Goal: Check status: Check status

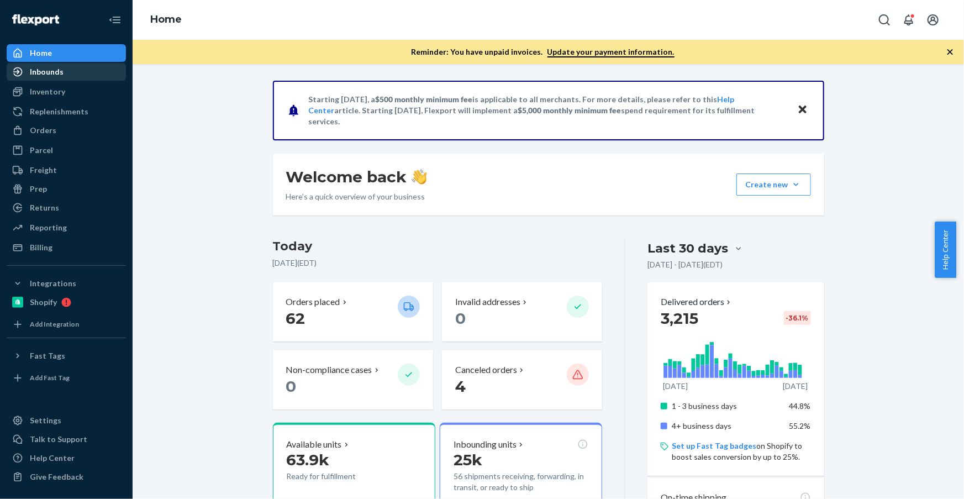
click at [46, 71] on div "Inbounds" at bounding box center [47, 71] width 34 height 11
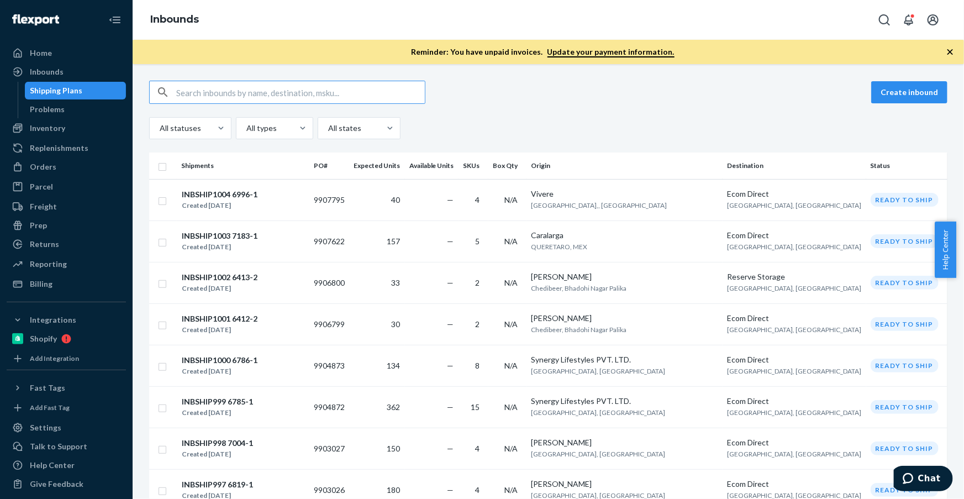
click at [228, 97] on input "text" at bounding box center [300, 92] width 249 height 22
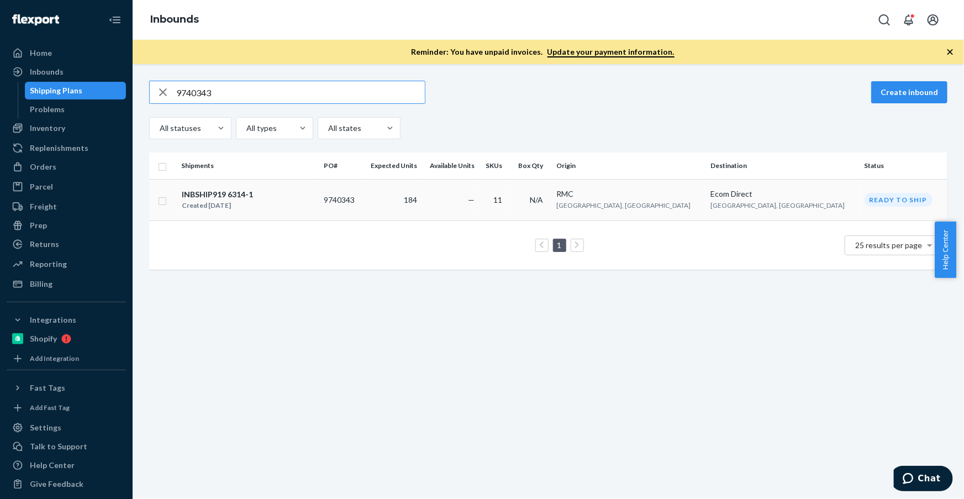
type input "9740343"
click at [315, 202] on div "INBSHIP919 6314-1 Created [DATE]" at bounding box center [248, 199] width 134 height 23
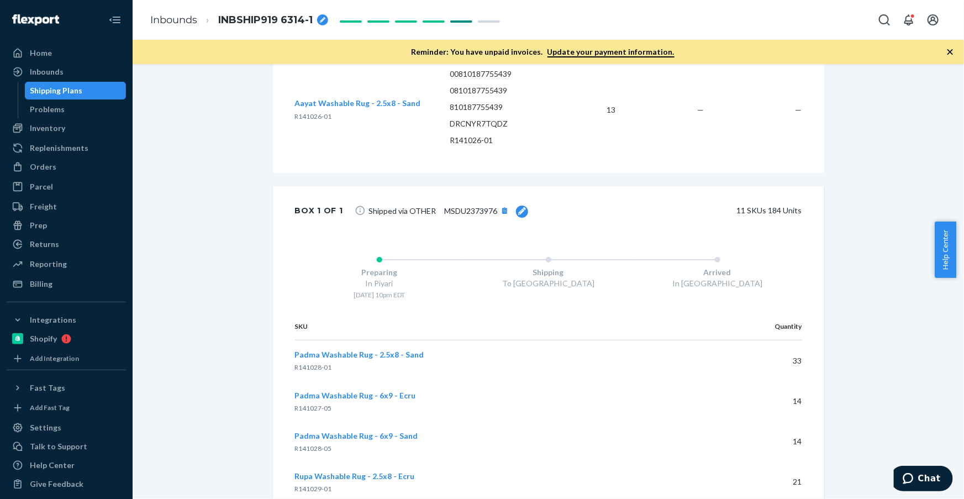
scroll to position [1305, 0]
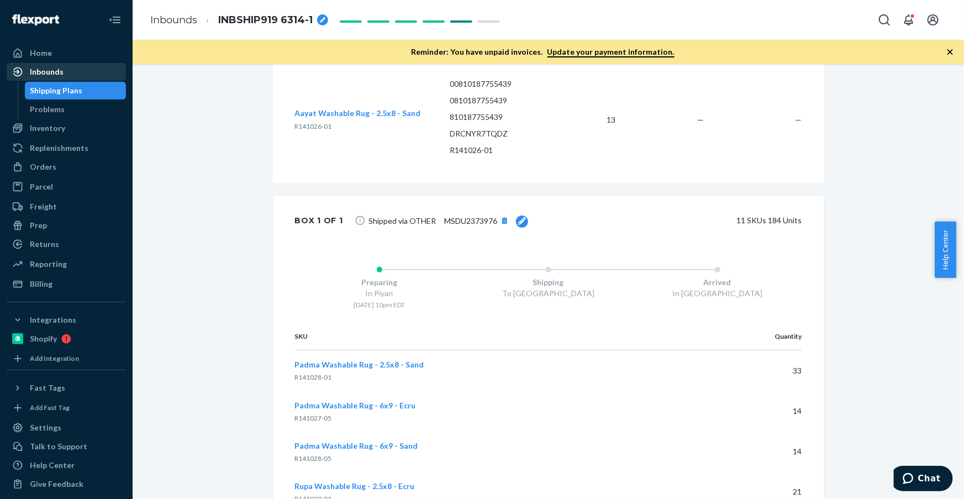
click at [60, 76] on div "Inbounds" at bounding box center [47, 71] width 34 height 11
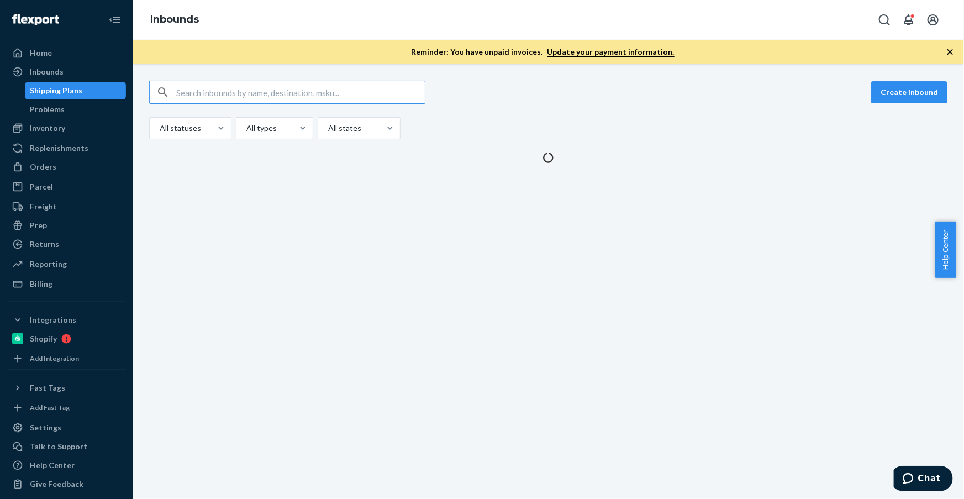
click at [223, 86] on input "text" at bounding box center [300, 92] width 249 height 22
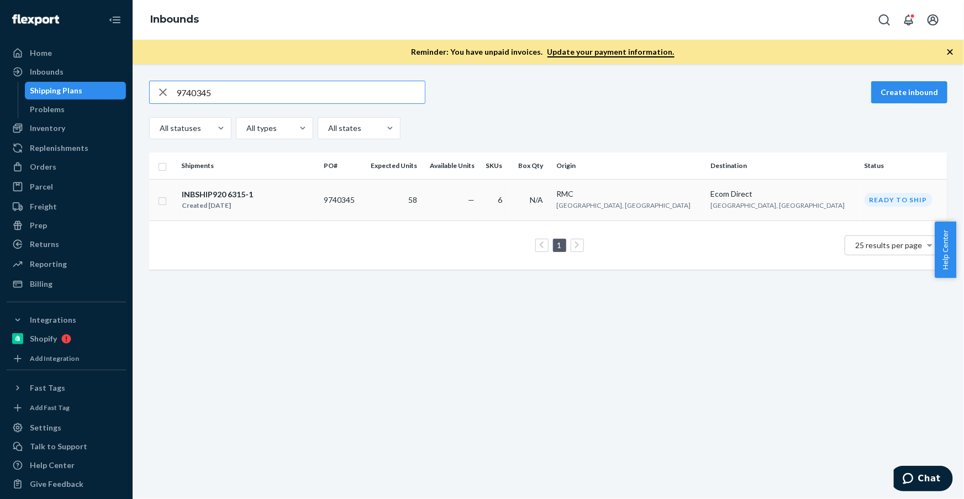
type input "9740345"
drag, startPoint x: 284, startPoint y: 209, endPoint x: 282, endPoint y: 200, distance: 9.6
click at [283, 207] on div "INBSHIP920 6315-1 Created [DATE]" at bounding box center [248, 199] width 134 height 23
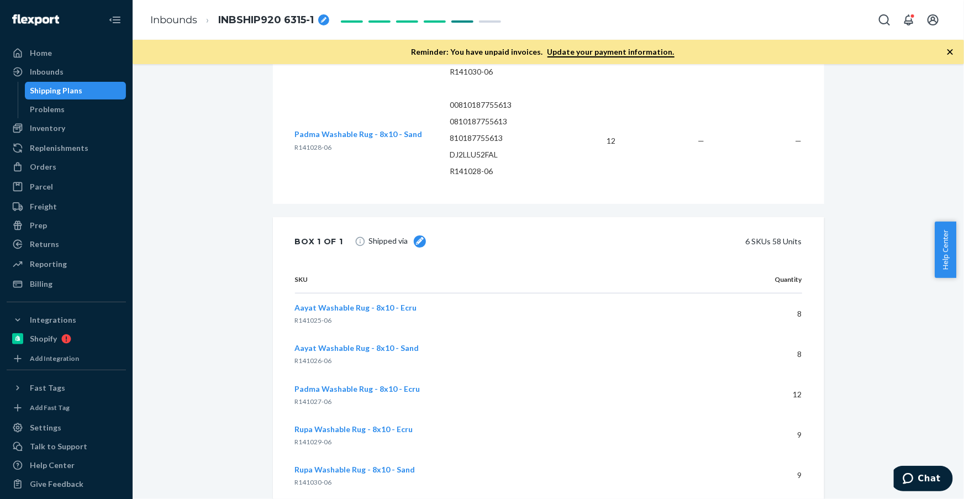
scroll to position [784, 0]
click at [416, 247] on icon at bounding box center [420, 244] width 8 height 8
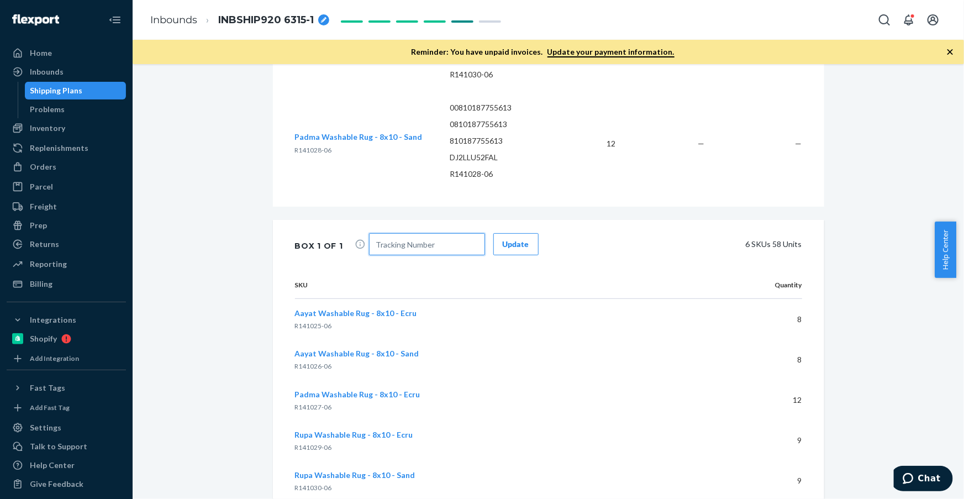
click at [409, 255] on input "text" at bounding box center [427, 244] width 116 height 22
paste input "MSDU2373976"
type input "MSDU2373976"
click at [515, 250] on div "Update" at bounding box center [516, 244] width 27 height 11
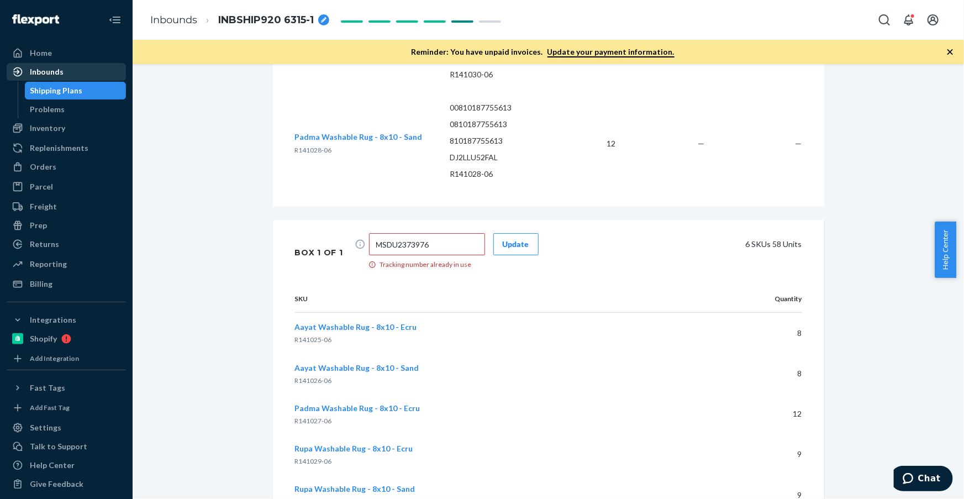
click at [50, 69] on div "Inbounds" at bounding box center [47, 71] width 34 height 11
